Goal: Information Seeking & Learning: Learn about a topic

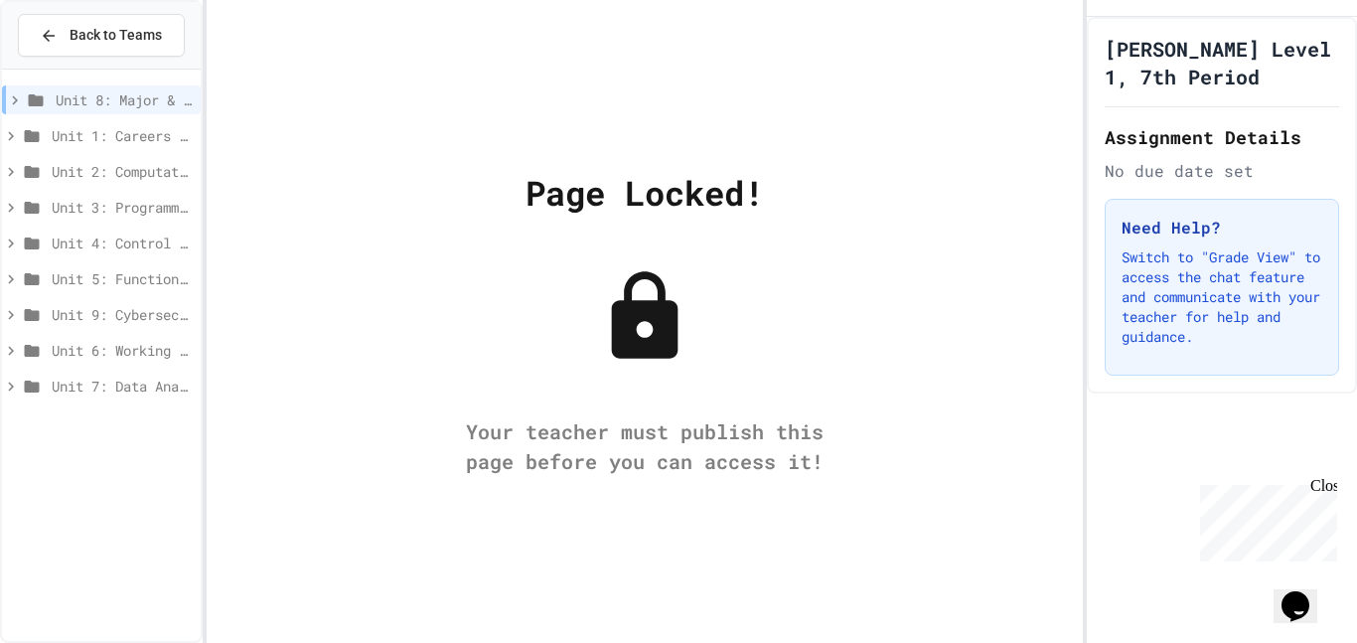
click at [167, 134] on span "Unit 1: Careers & Professionalism" at bounding box center [122, 135] width 141 height 21
click at [109, 36] on span "Back to Teams" at bounding box center [116, 35] width 92 height 21
click at [1215, 46] on h1 "[PERSON_NAME] Level 1, 7th Period" at bounding box center [1221, 63] width 234 height 56
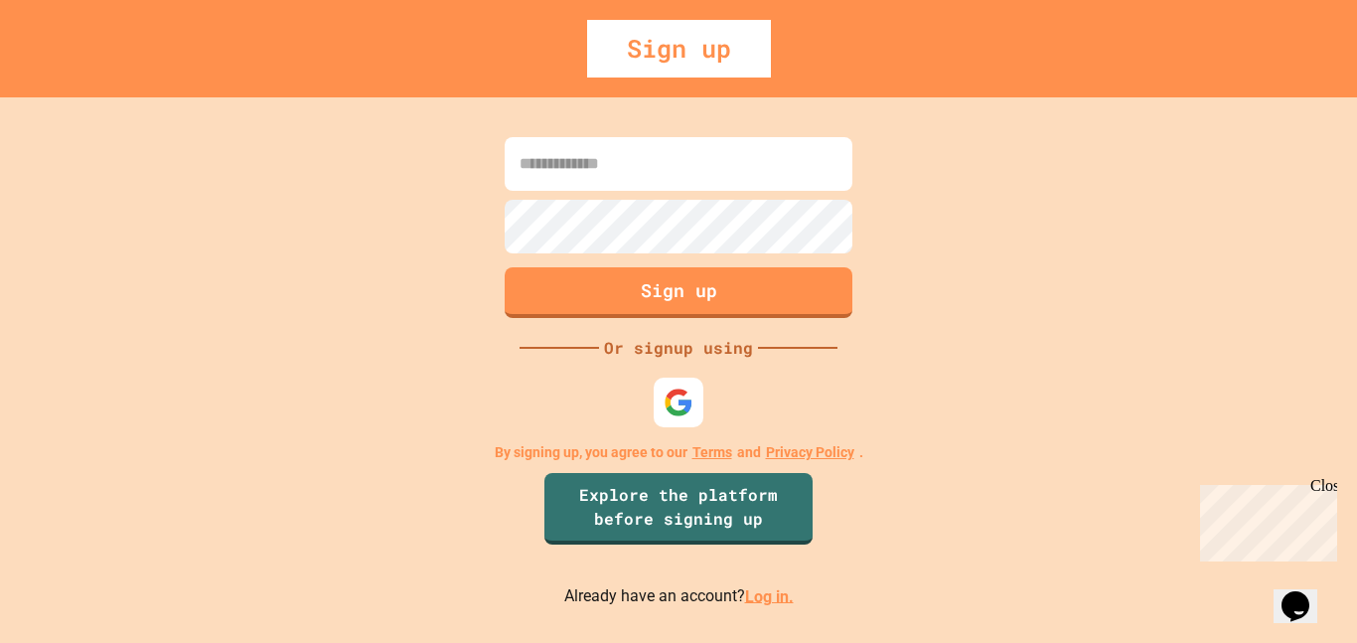
click at [760, 600] on link "Log in." at bounding box center [769, 595] width 49 height 19
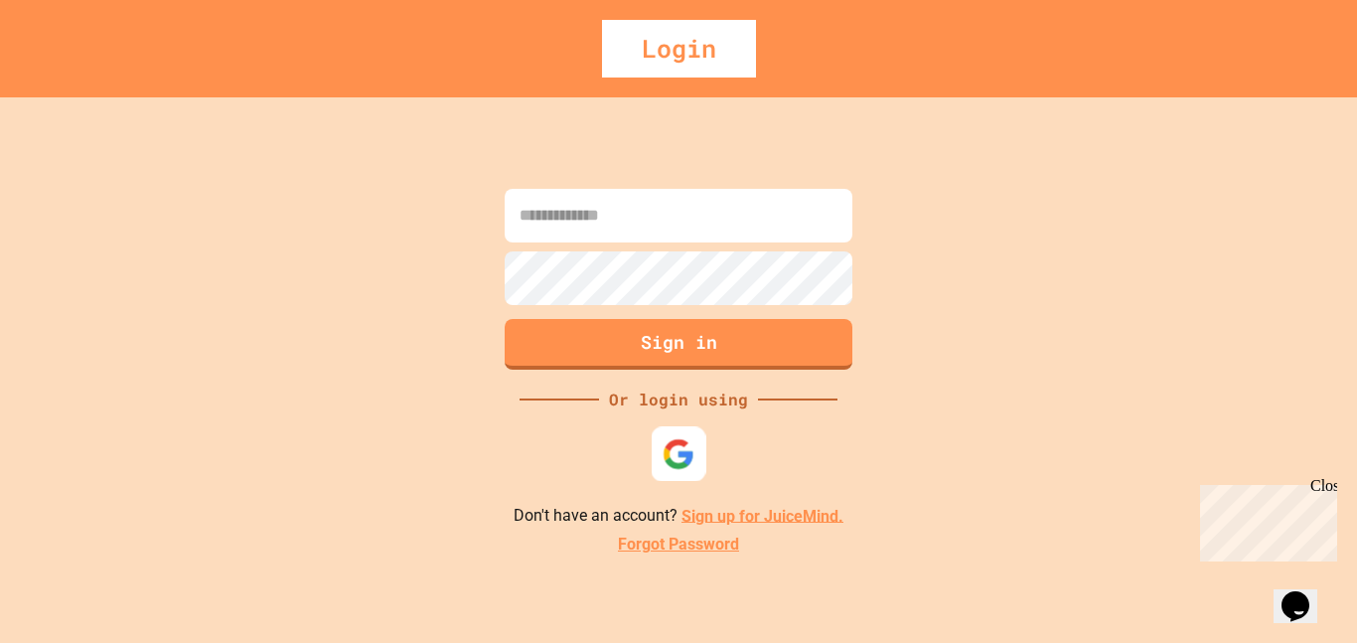
click at [674, 445] on img at bounding box center [678, 453] width 33 height 33
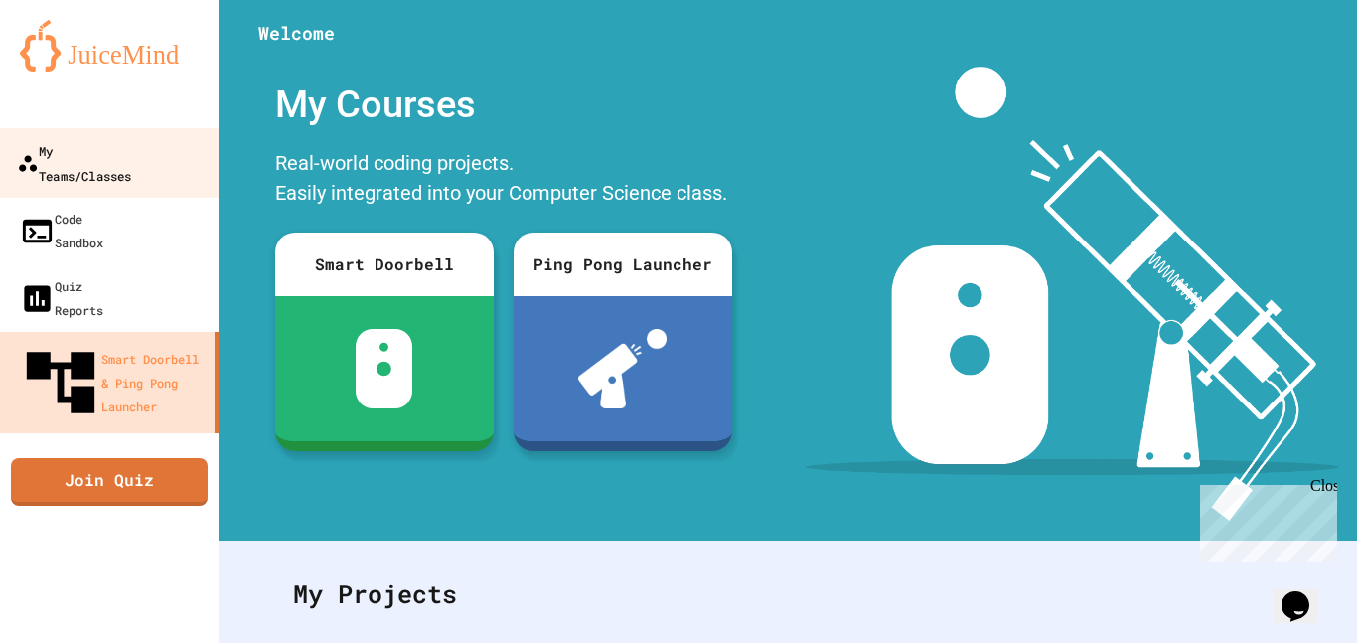
click at [107, 160] on div "My Teams/Classes" at bounding box center [74, 162] width 114 height 49
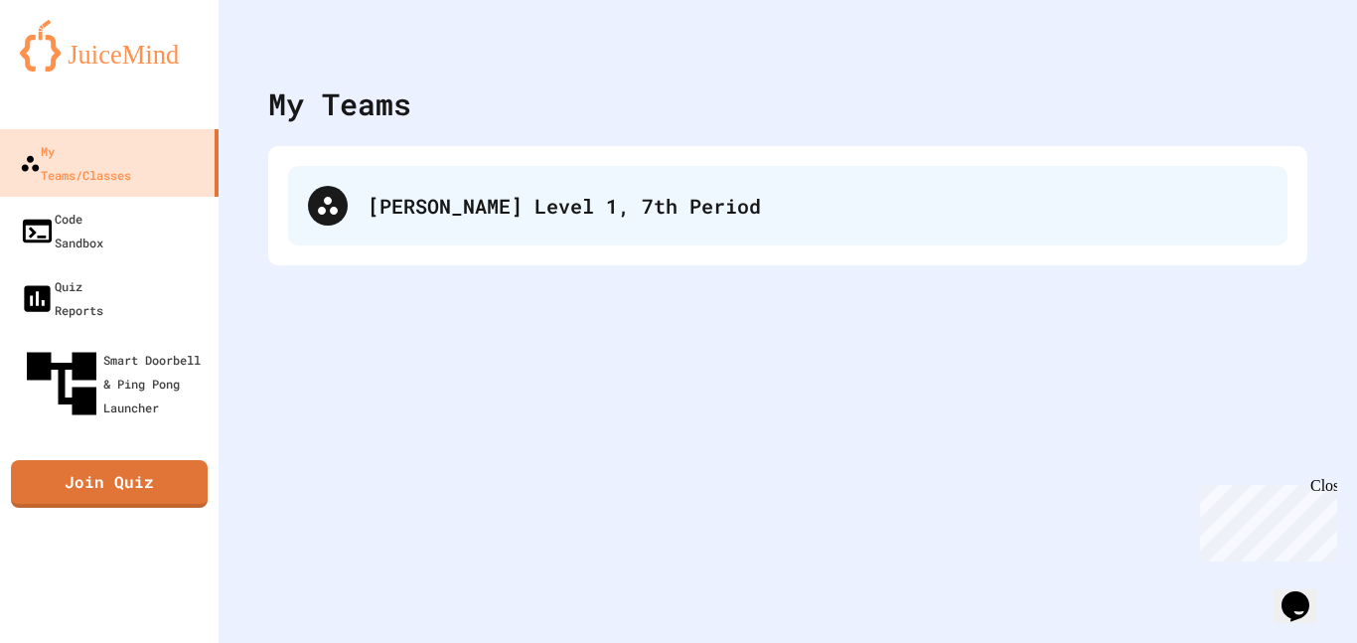
click at [460, 203] on div "[PERSON_NAME] Level 1, 7th Period" at bounding box center [817, 206] width 900 height 30
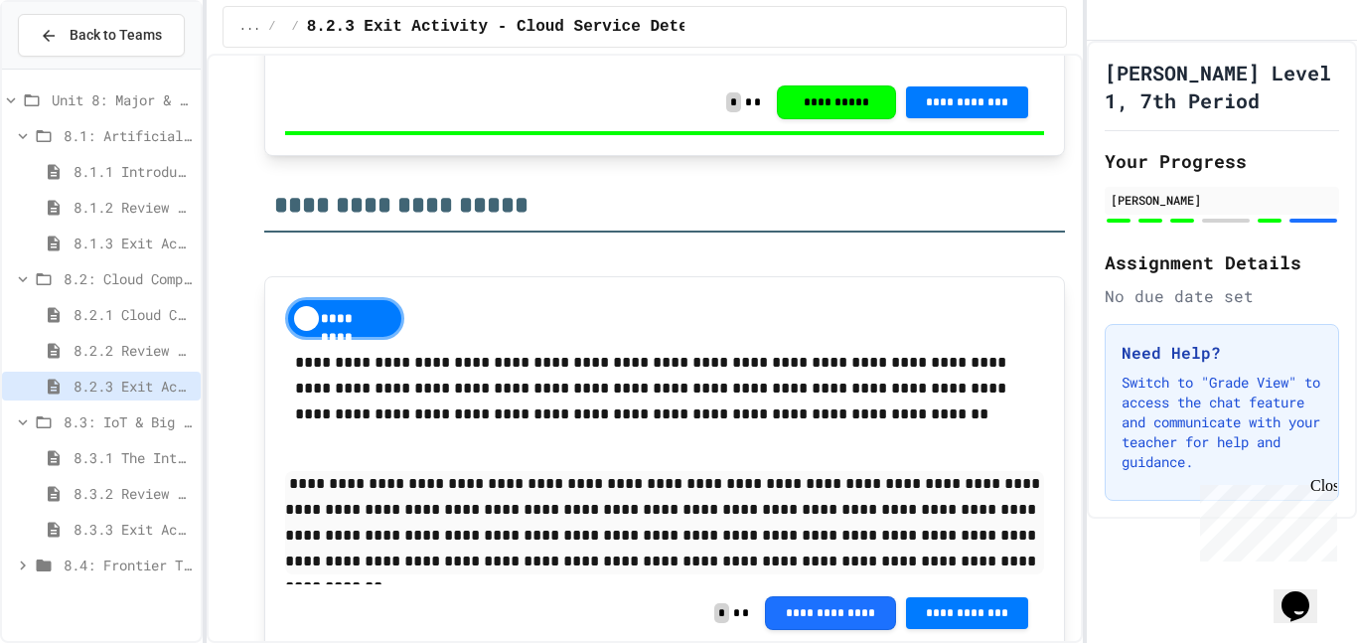
scroll to position [2697, 0]
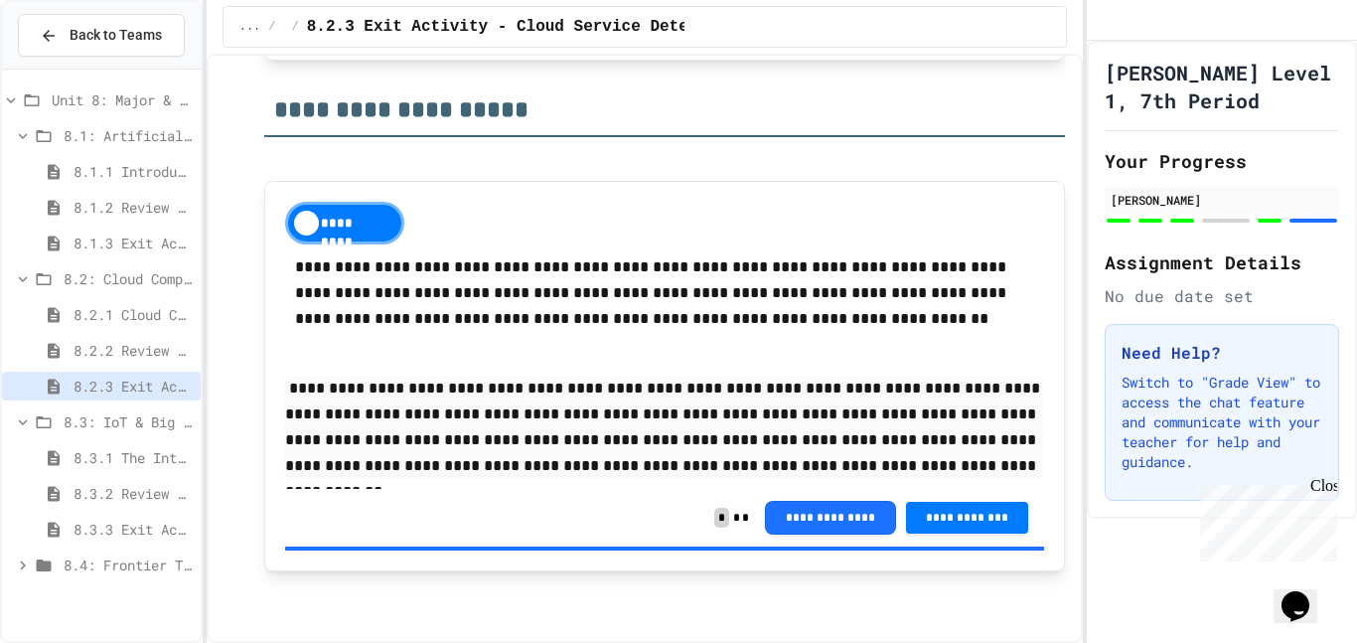
click at [155, 462] on span "8.3.1 The Internet of Things and Big Data: Our Connected Digital World" at bounding box center [132, 457] width 119 height 21
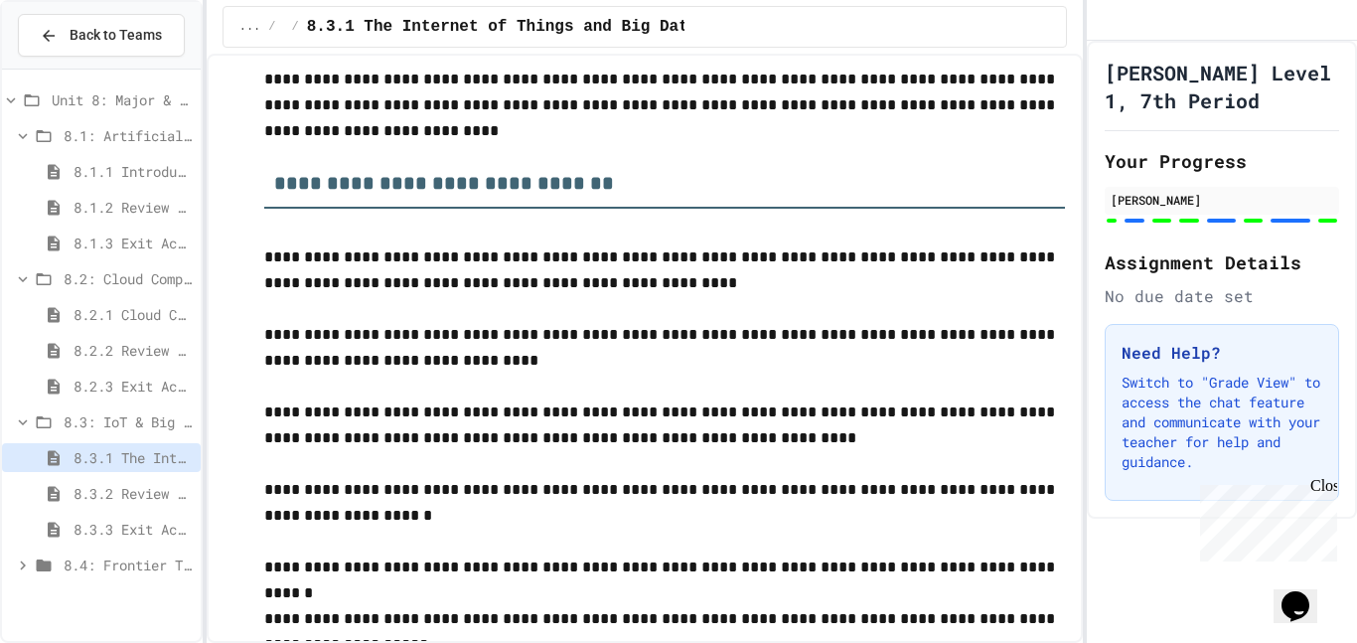
scroll to position [9718, 0]
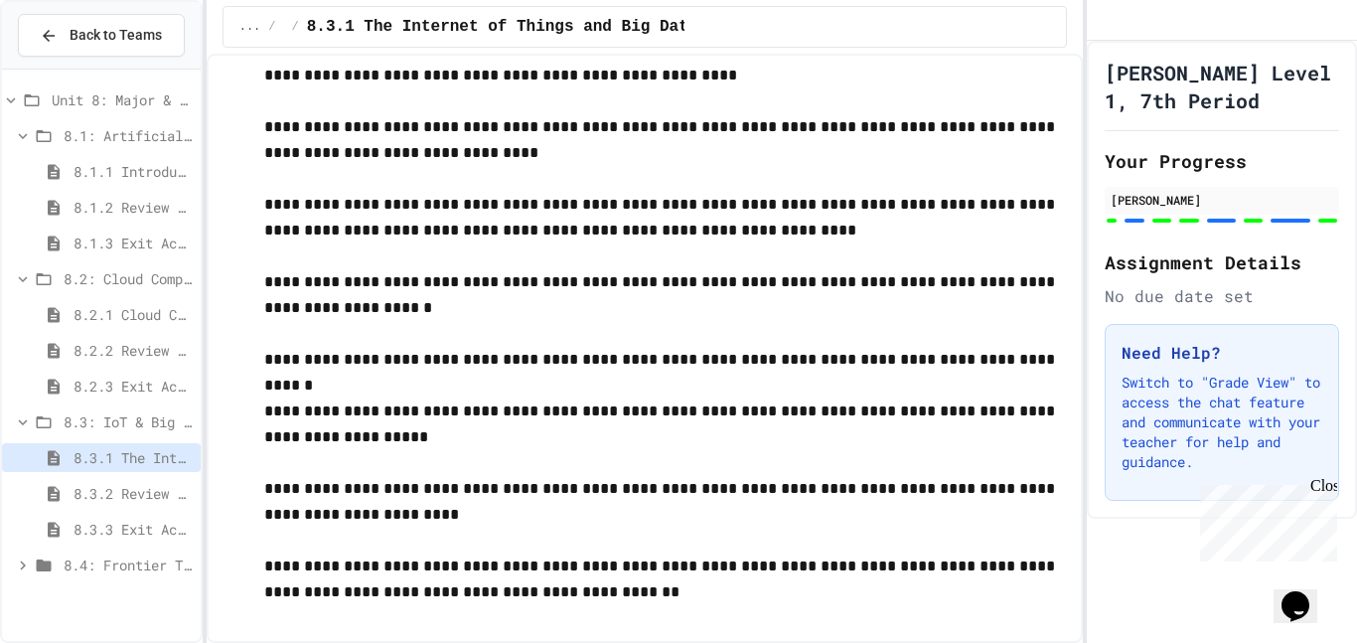
click at [119, 496] on span "8.3.2 Review - The Internet of Things and Big Data" at bounding box center [132, 493] width 119 height 21
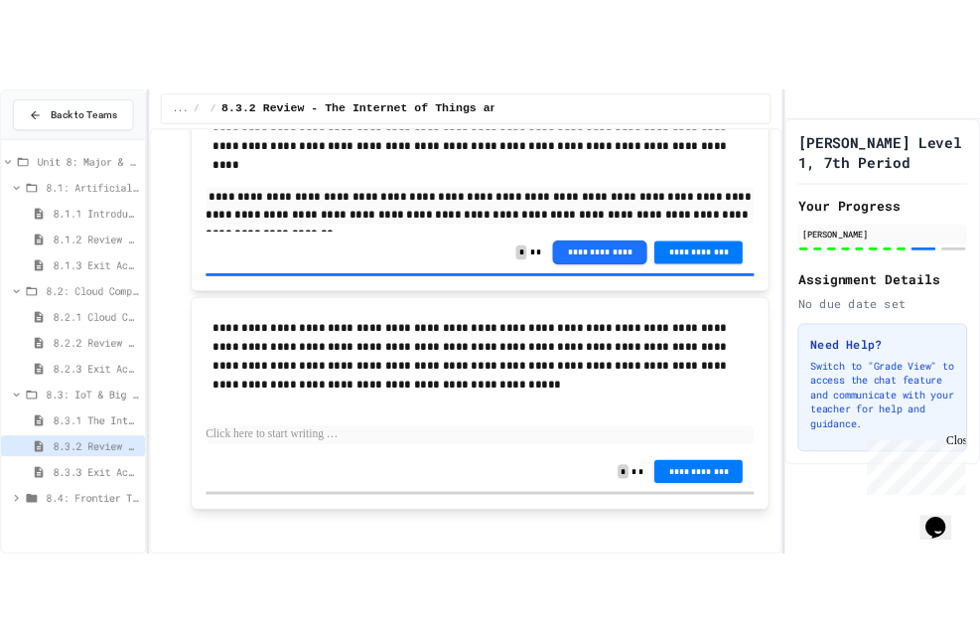
scroll to position [4304, 0]
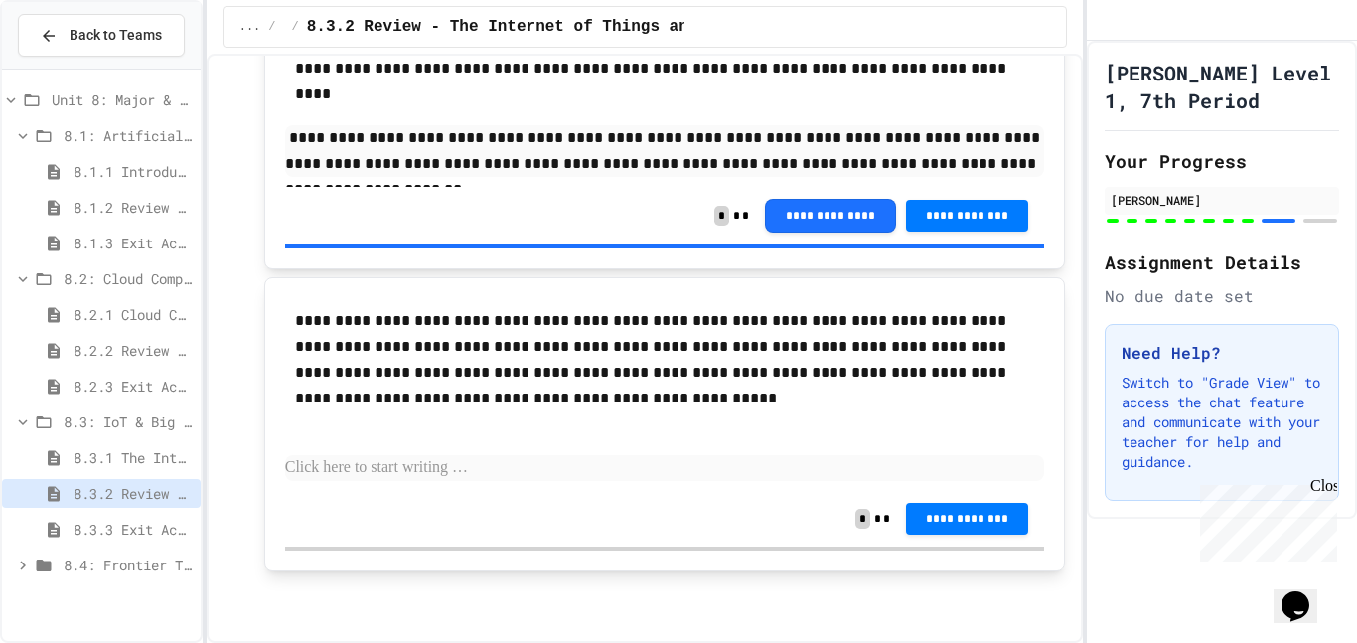
click at [716, 465] on p at bounding box center [665, 468] width 760 height 26
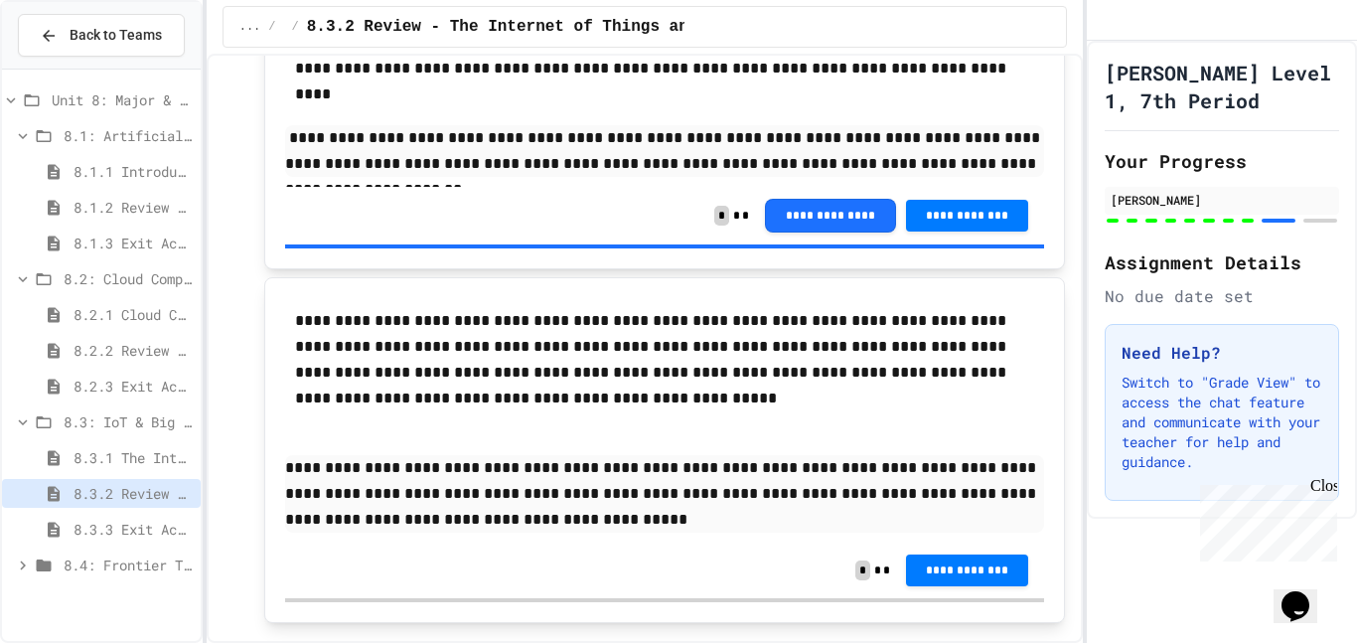
click at [453, 464] on p "**********" at bounding box center [665, 493] width 760 height 77
click at [490, 524] on p "**********" at bounding box center [665, 493] width 760 height 77
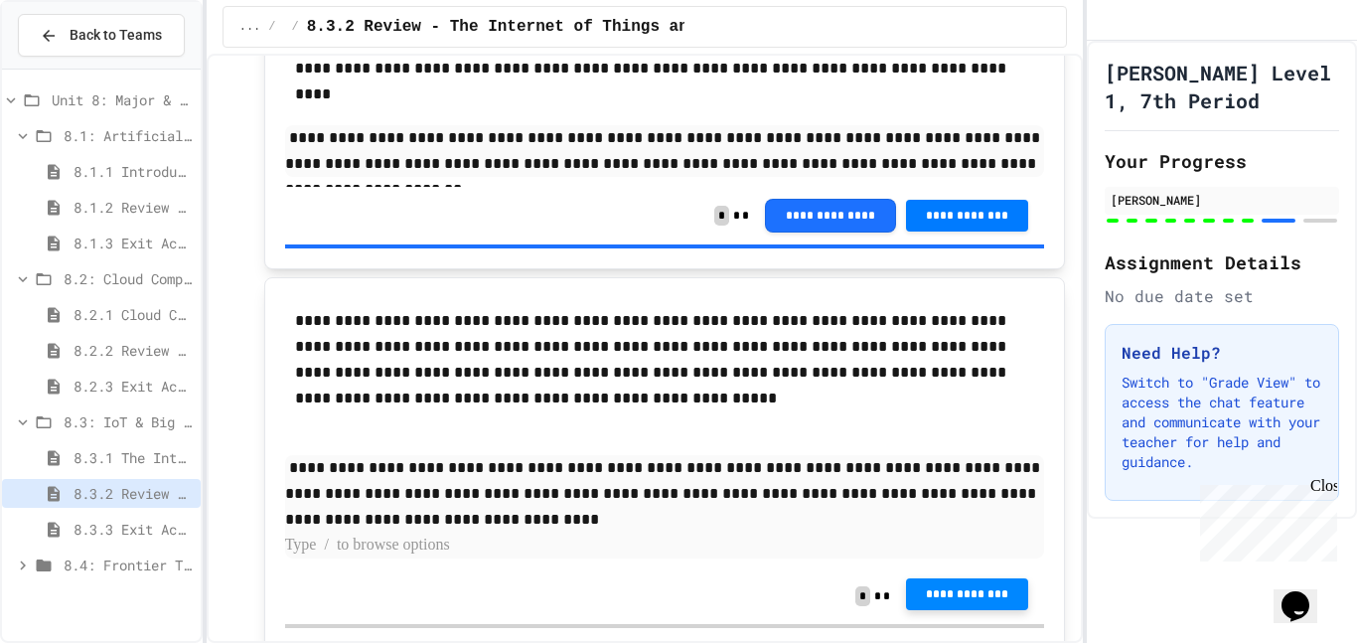
click at [956, 596] on span "**********" at bounding box center [967, 594] width 90 height 16
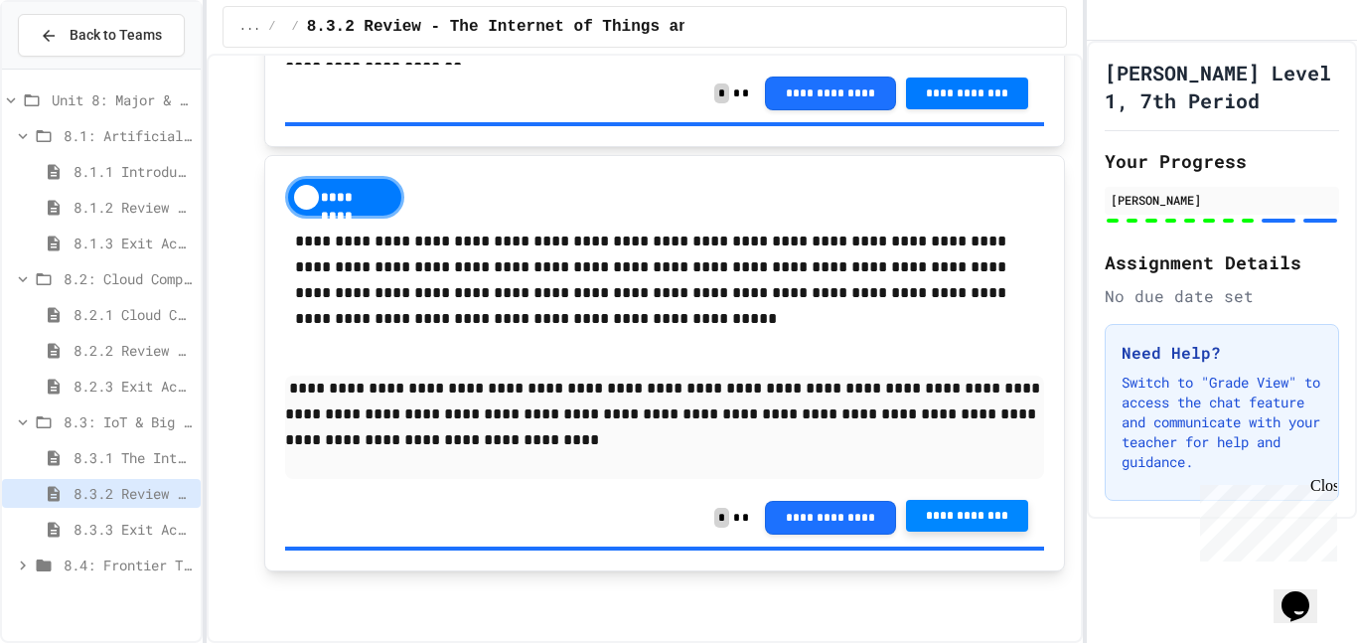
click at [123, 514] on div "8.3.3 Exit Activity - IoT Data Detective Challenge" at bounding box center [101, 528] width 199 height 29
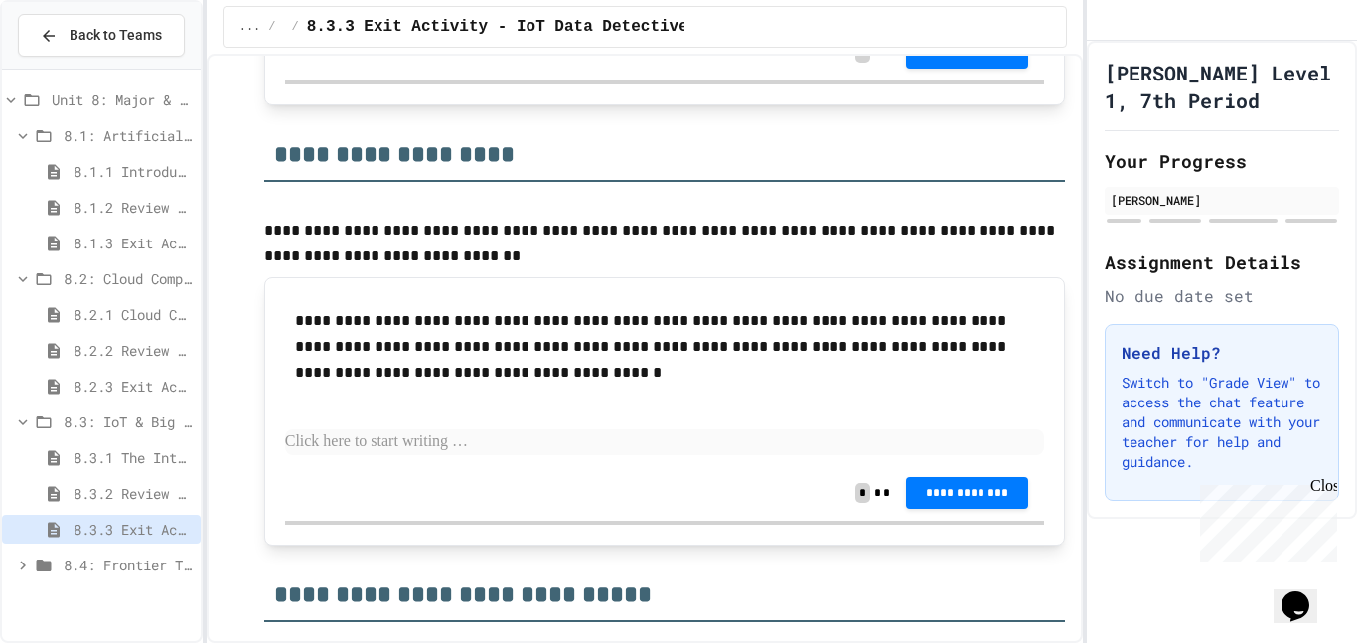
scroll to position [2051, 0]
